Goal: Information Seeking & Learning: Find specific fact

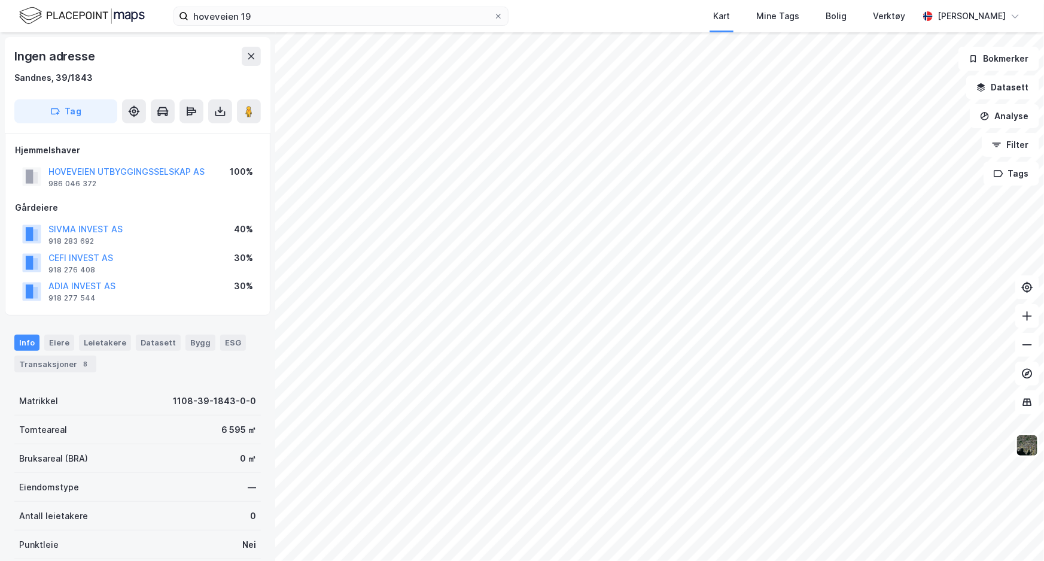
scroll to position [145, 0]
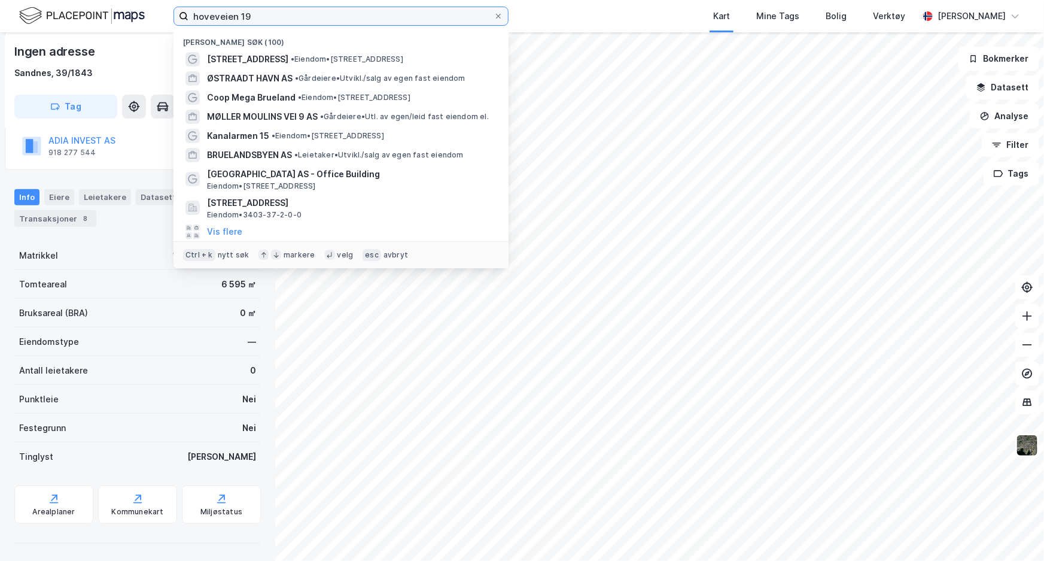
drag, startPoint x: 269, startPoint y: 13, endPoint x: 168, endPoint y: 7, distance: 100.7
click at [168, 7] on div "hoveveien 19 Nylige søk (100) [STREET_ADDRESS] • Eiendom • [STREET_ADDRESS] ØST…" at bounding box center [522, 16] width 1044 height 32
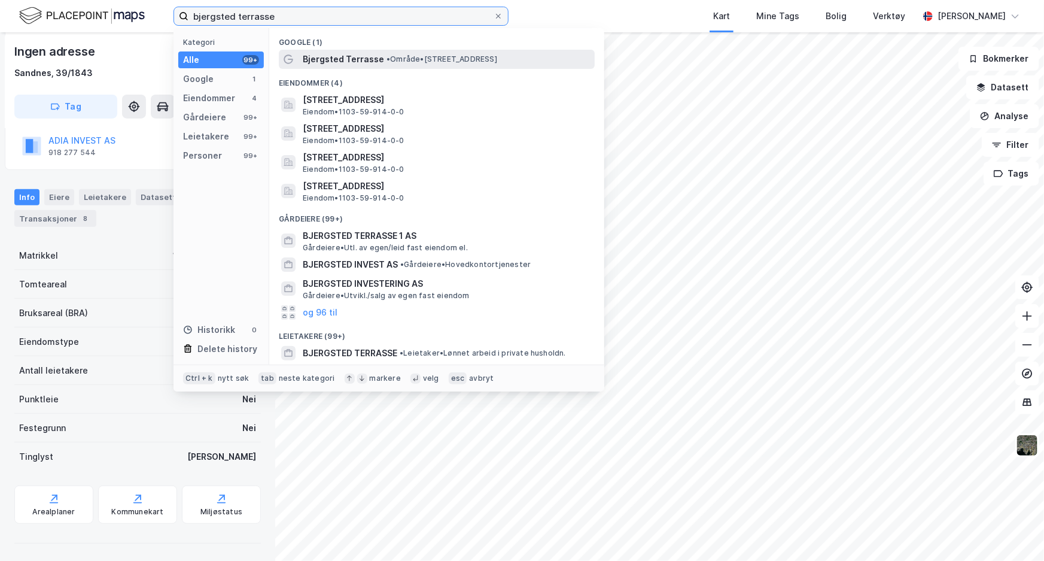
type input "bjergsted terrasse"
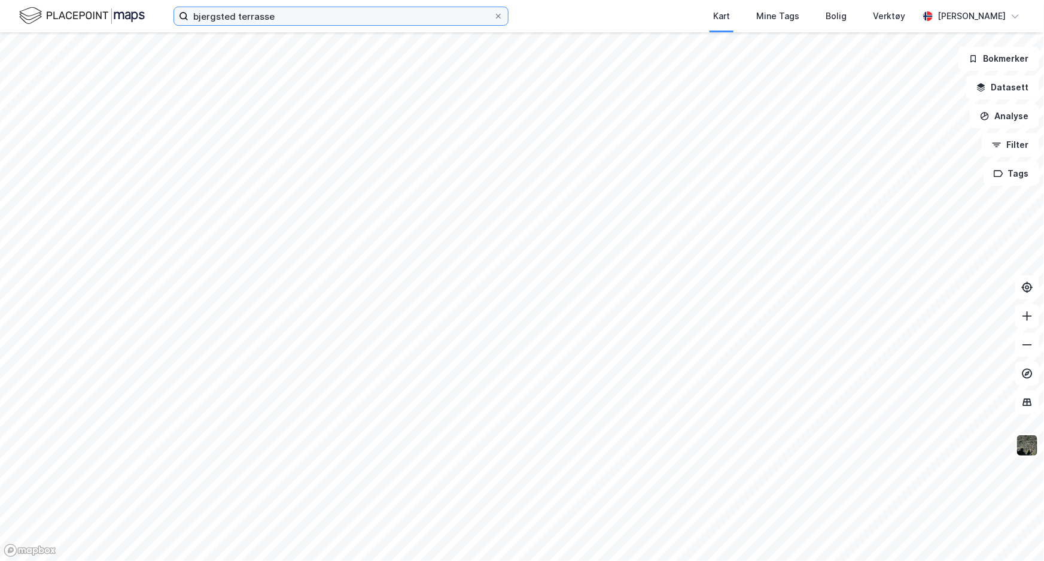
click at [344, 25] on input "bjergsted terrasse" at bounding box center [341, 16] width 305 height 18
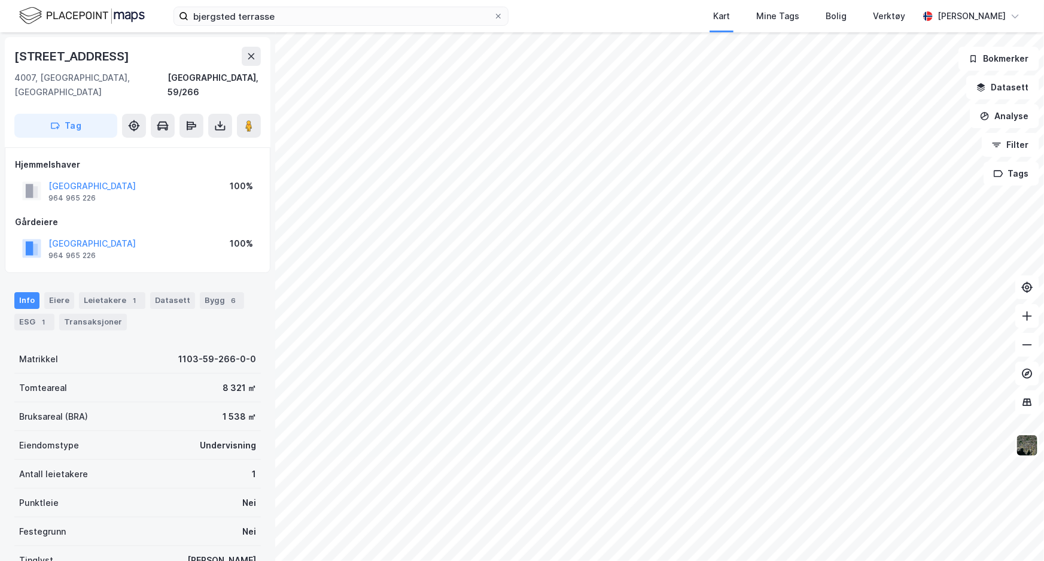
scroll to position [145, 0]
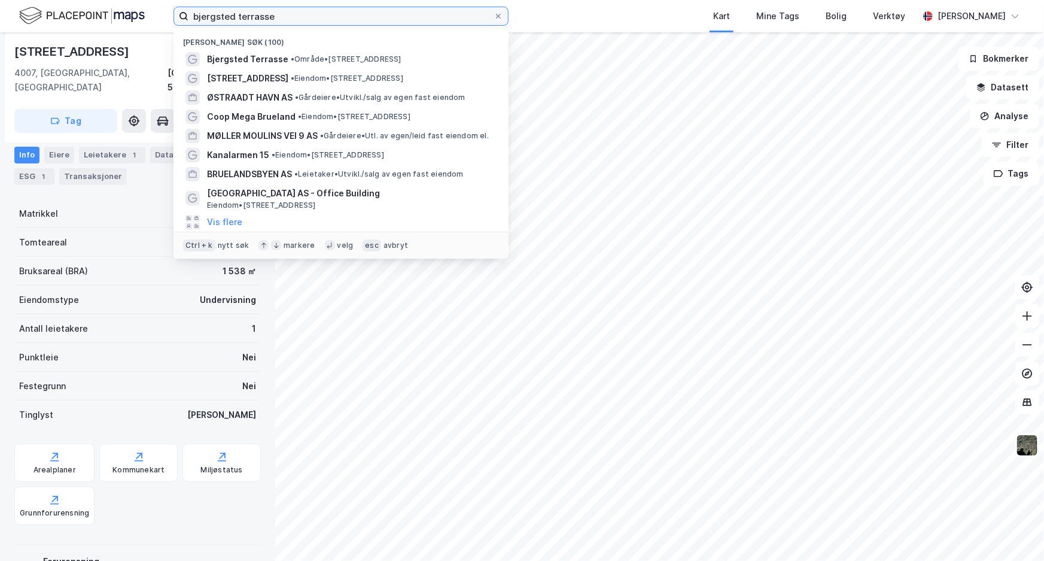
click at [293, 16] on input "bjergsted terrasse" at bounding box center [341, 16] width 305 height 18
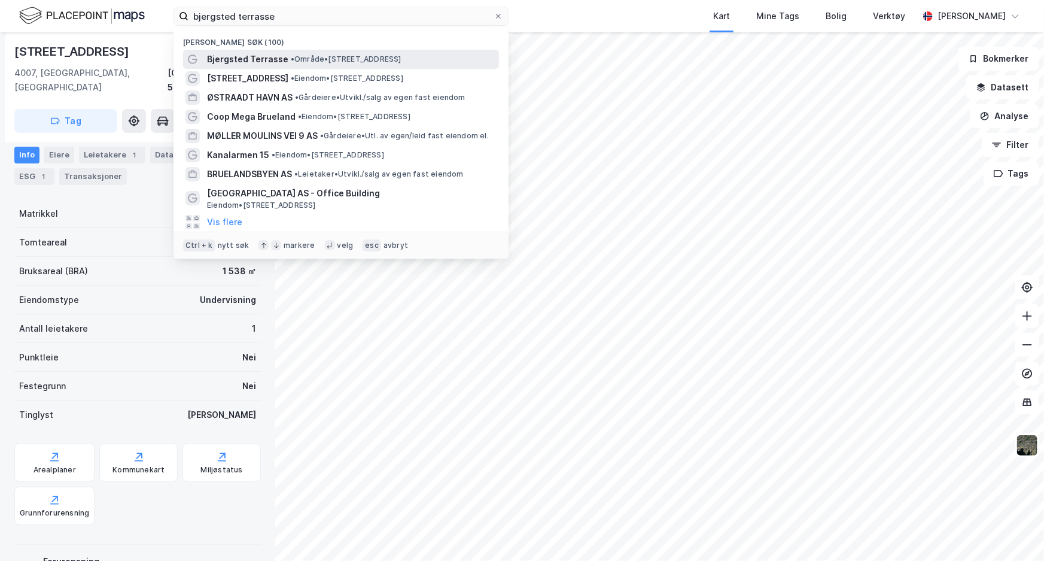
click at [300, 60] on span "• Område • [STREET_ADDRESS]" at bounding box center [346, 59] width 111 height 10
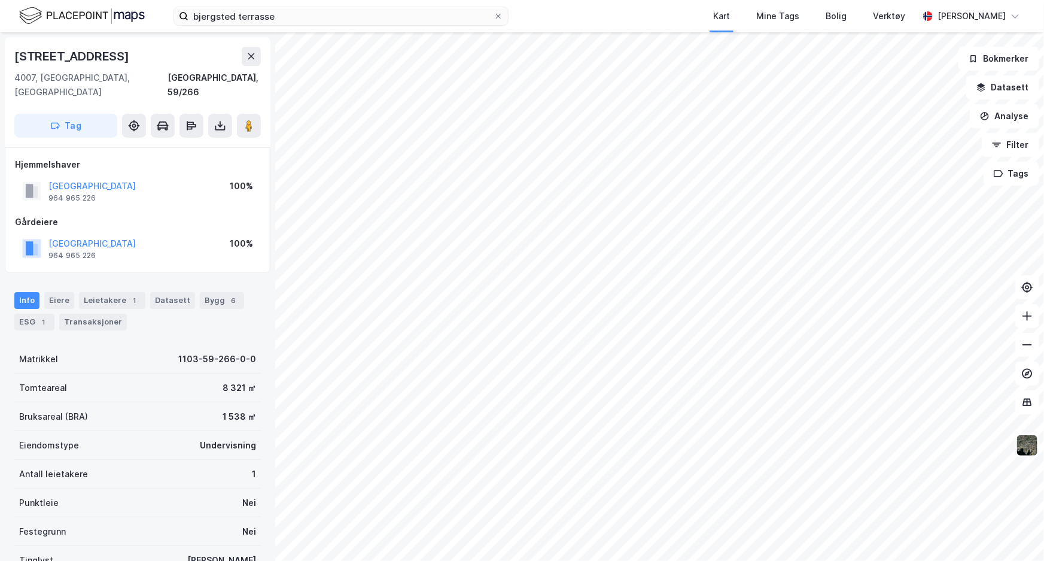
scroll to position [145, 0]
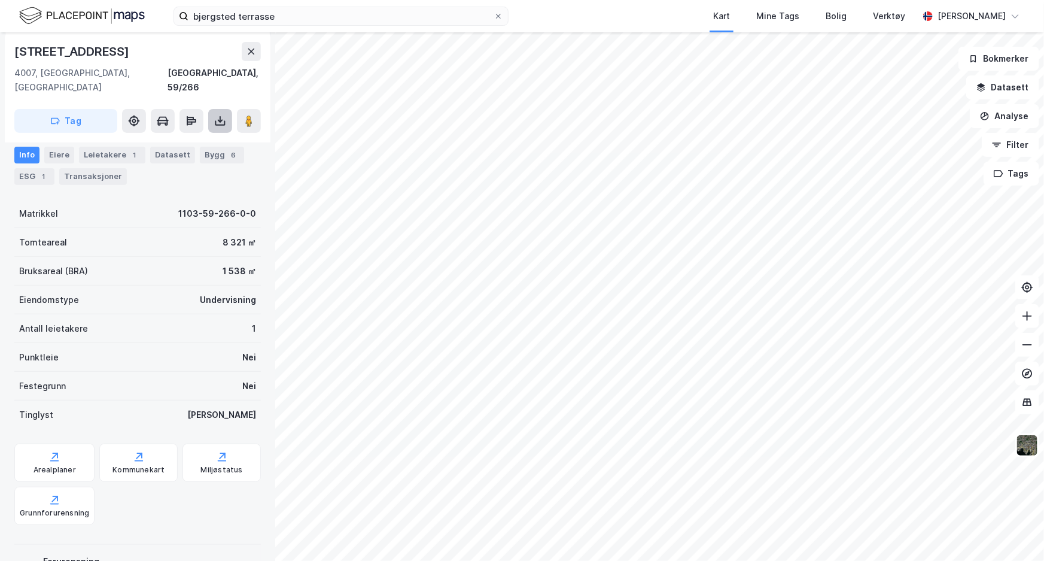
click at [217, 115] on icon at bounding box center [220, 121] width 12 height 12
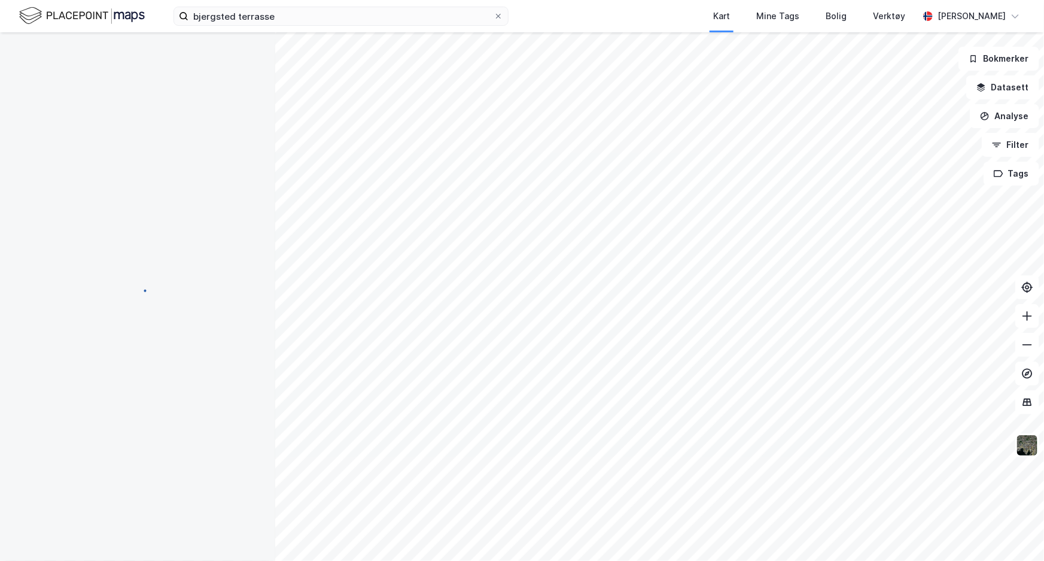
scroll to position [0, 0]
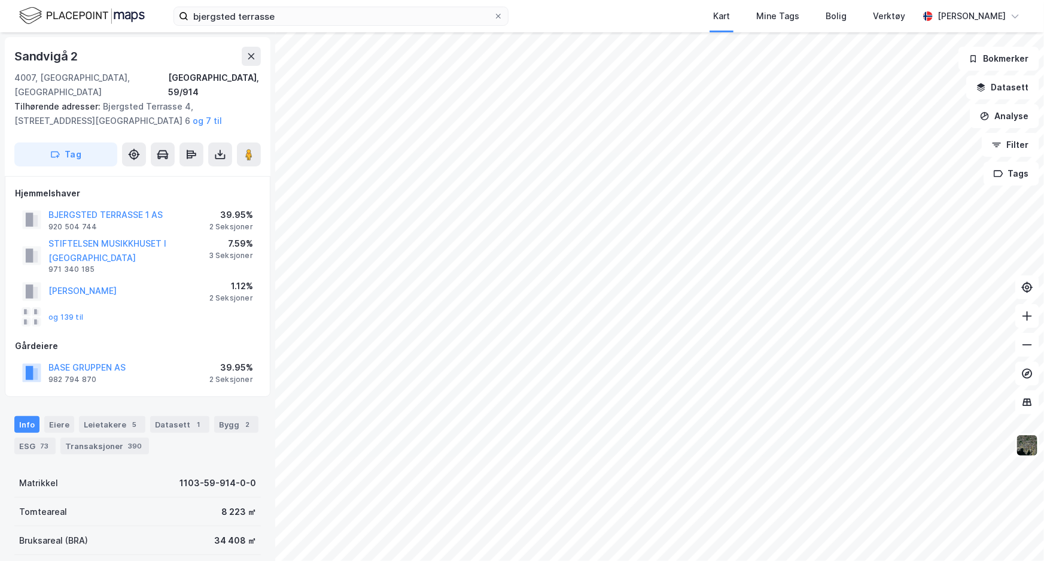
scroll to position [145, 0]
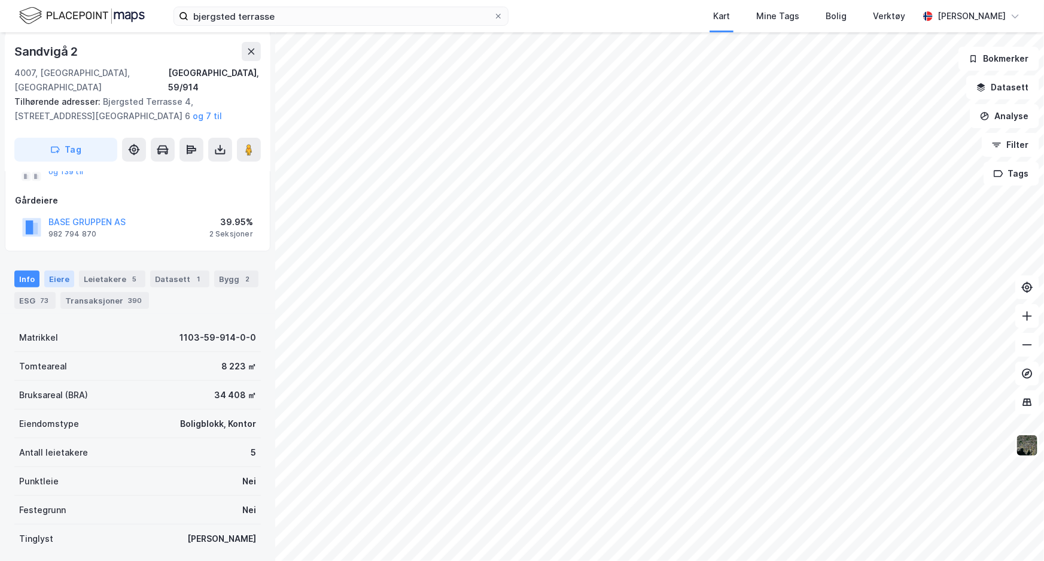
click at [50, 271] on div "Eiere" at bounding box center [59, 279] width 30 height 17
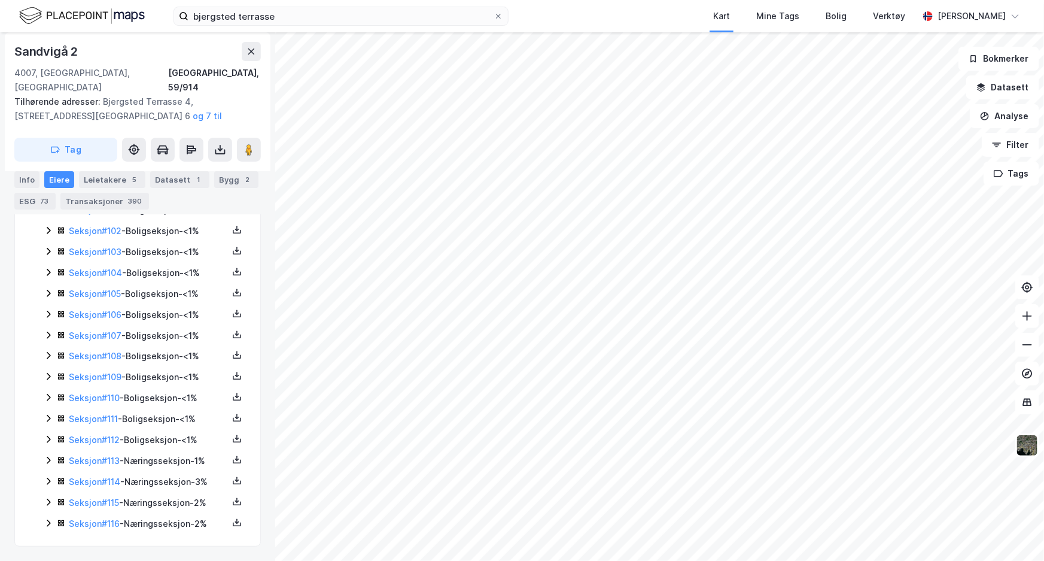
scroll to position [2415, 0]
click at [46, 460] on icon at bounding box center [49, 460] width 10 height 10
click at [48, 478] on icon at bounding box center [49, 481] width 10 height 10
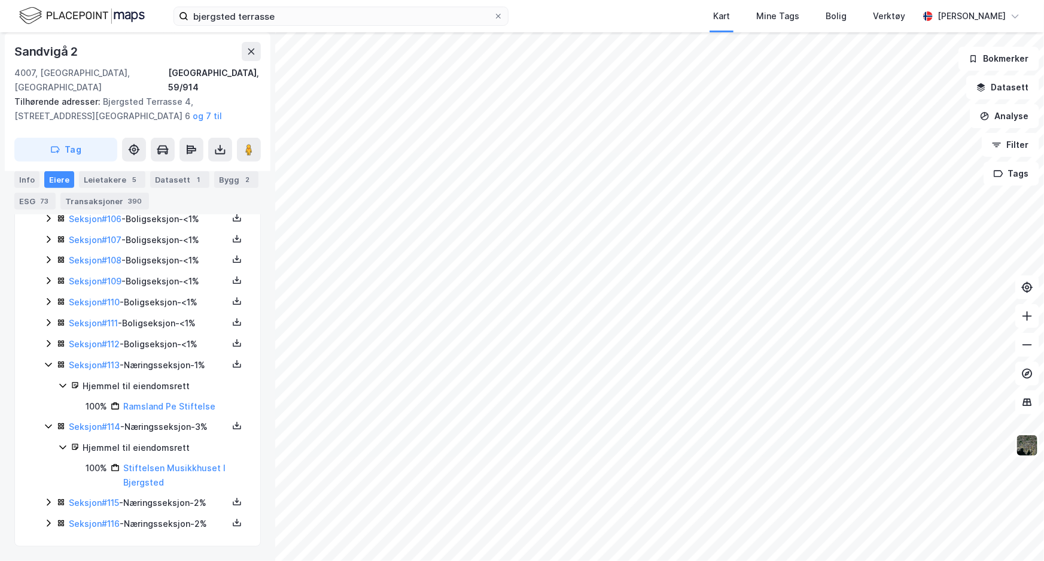
scroll to position [2511, 0]
click at [50, 503] on icon at bounding box center [49, 502] width 10 height 10
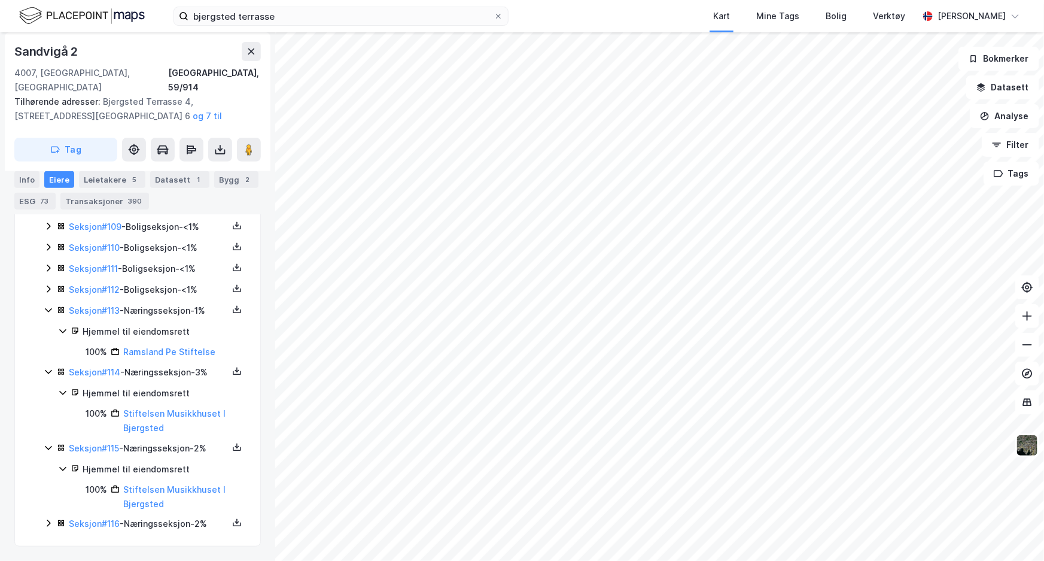
scroll to position [2566, 0]
click at [51, 521] on icon at bounding box center [49, 523] width 10 height 10
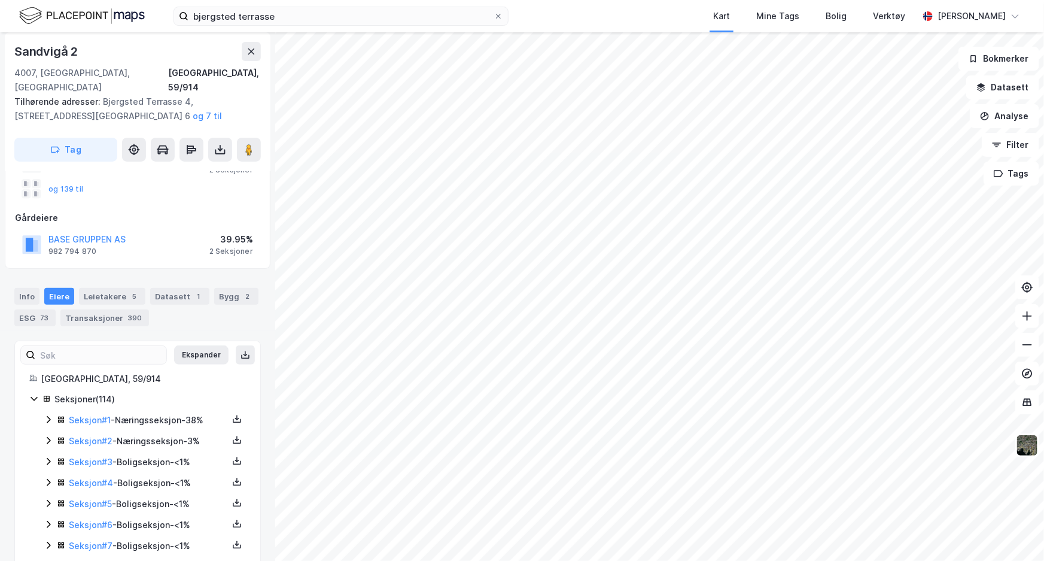
scroll to position [124, 0]
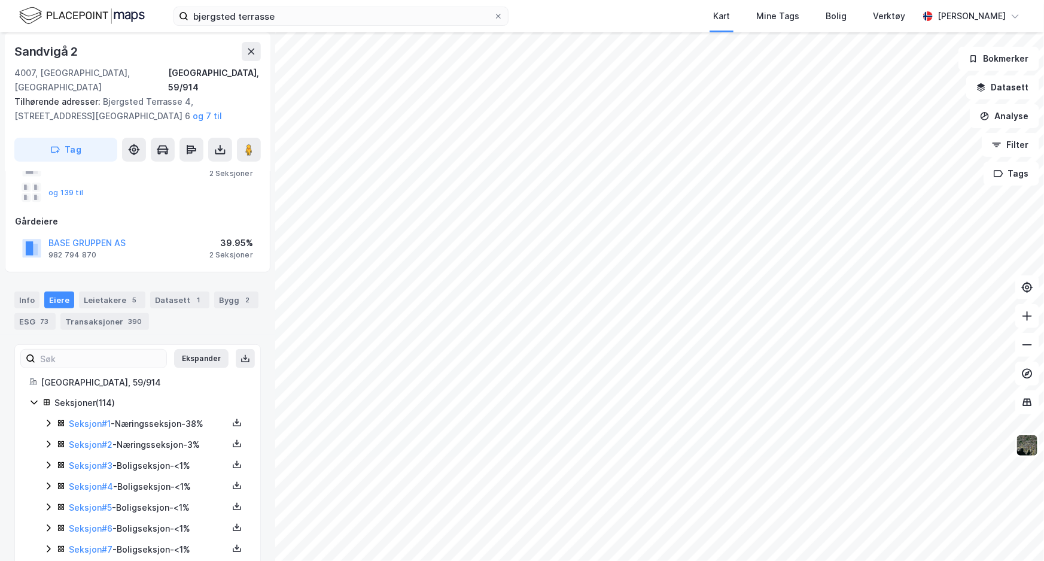
click at [45, 418] on icon at bounding box center [49, 423] width 10 height 10
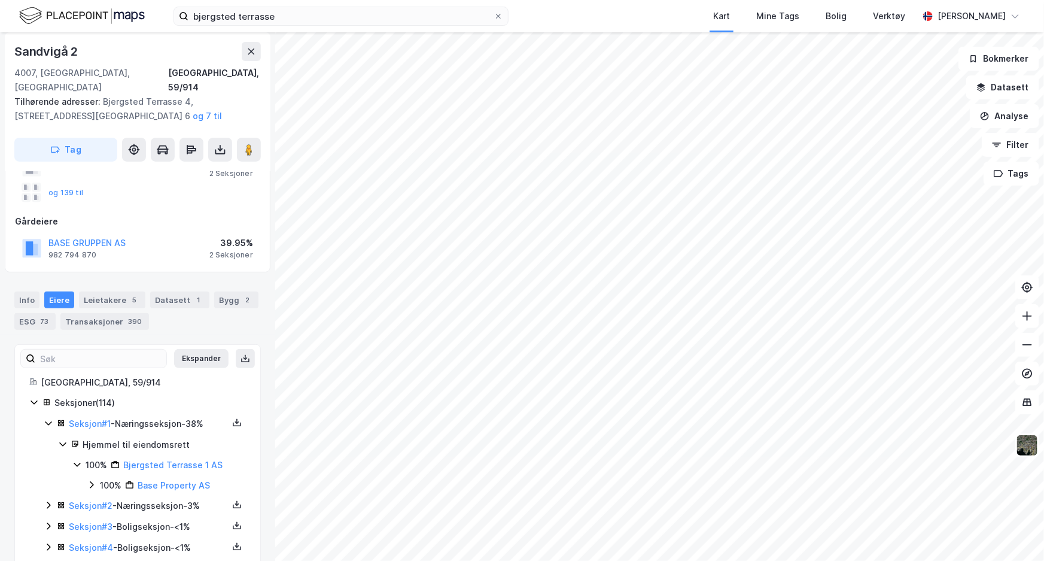
click at [46, 500] on icon at bounding box center [49, 505] width 10 height 10
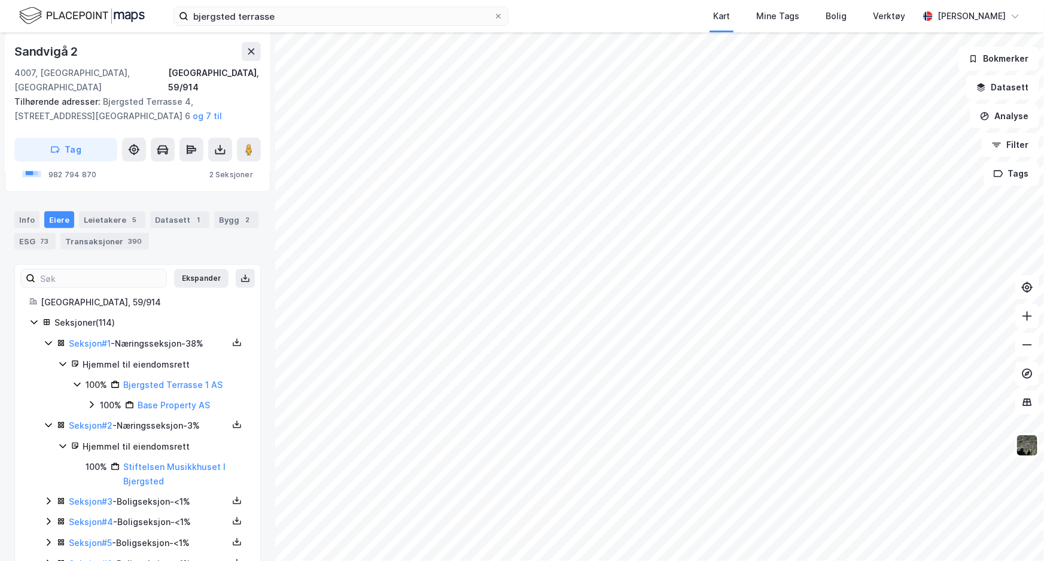
scroll to position [233, 0]
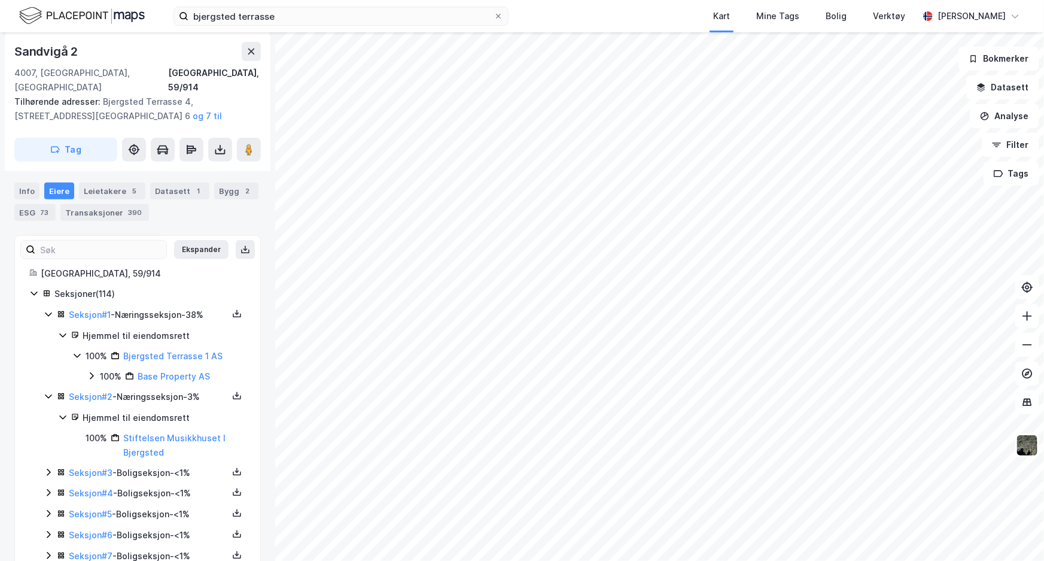
click at [62, 330] on icon at bounding box center [63, 335] width 10 height 10
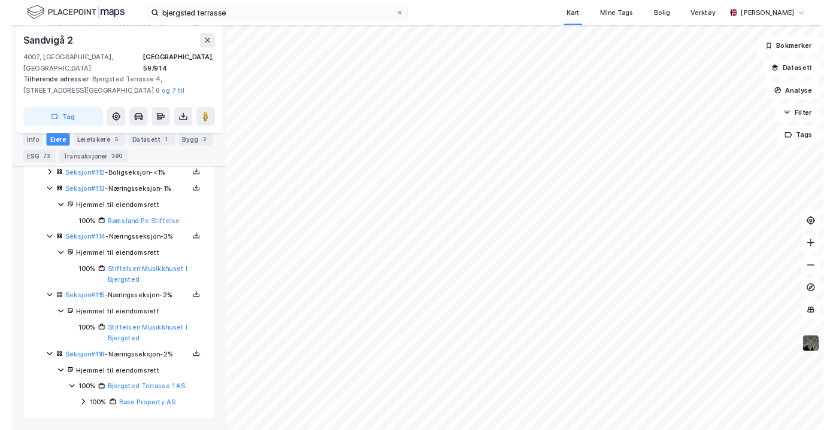
scroll to position [2686, 0]
